Goal: Use online tool/utility: Utilize a website feature to perform a specific function

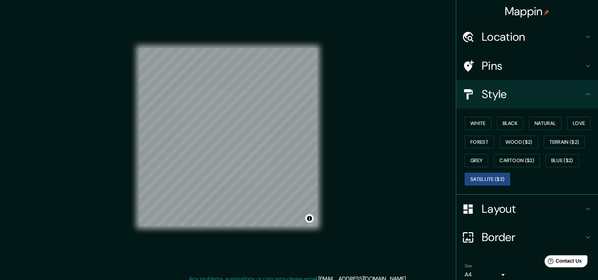
click at [503, 208] on h4 "Layout" at bounding box center [533, 209] width 102 height 14
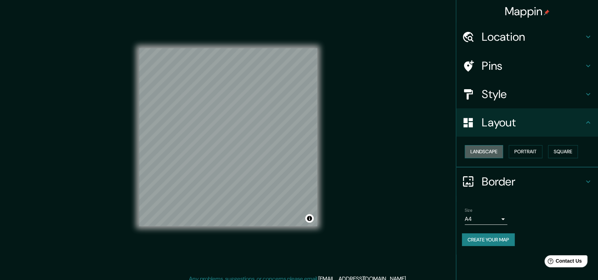
click at [485, 154] on button "Landscape" at bounding box center [484, 151] width 38 height 13
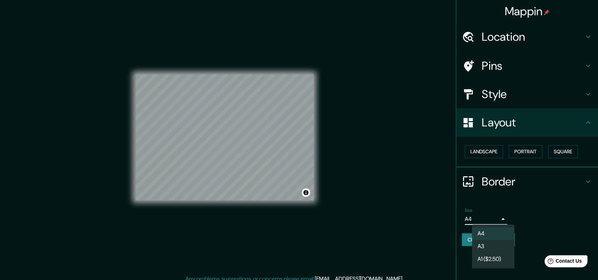
click at [472, 220] on body "Mappin Location [GEOGRAPHIC_DATA], [GEOGRAPHIC_DATA], [GEOGRAPHIC_DATA] [GEOGRA…" at bounding box center [299, 140] width 598 height 280
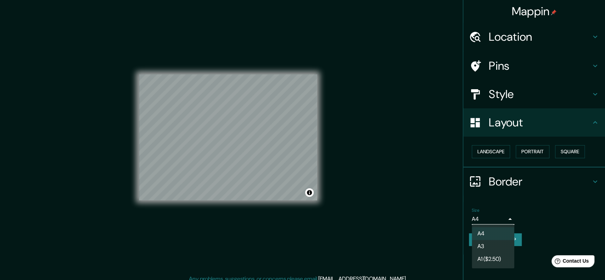
click at [495, 240] on li "A3" at bounding box center [493, 246] width 43 height 13
click at [480, 221] on body "Mappin Location [GEOGRAPHIC_DATA], [GEOGRAPHIC_DATA], [GEOGRAPHIC_DATA] [GEOGRA…" at bounding box center [302, 140] width 605 height 280
click at [497, 235] on li "A4" at bounding box center [493, 234] width 43 height 13
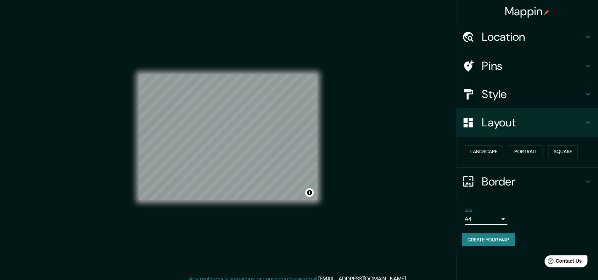
click at [369, 159] on div "Mappin Location [GEOGRAPHIC_DATA], [GEOGRAPHIC_DATA], [GEOGRAPHIC_DATA] [GEOGRA…" at bounding box center [299, 143] width 598 height 286
